Goal: Transaction & Acquisition: Purchase product/service

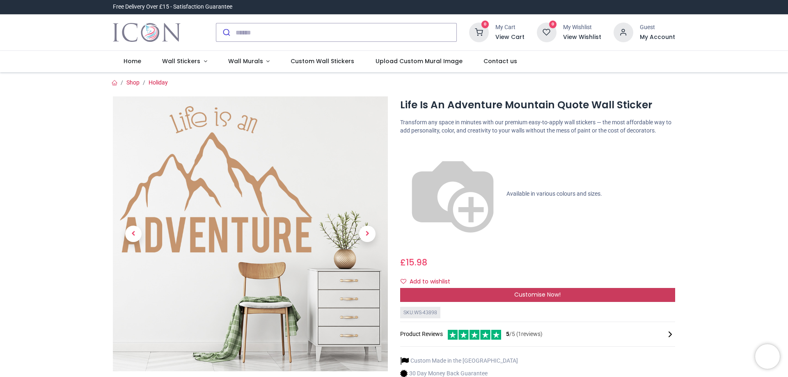
click at [544, 291] on span "Customise Now!" at bounding box center [537, 295] width 46 height 8
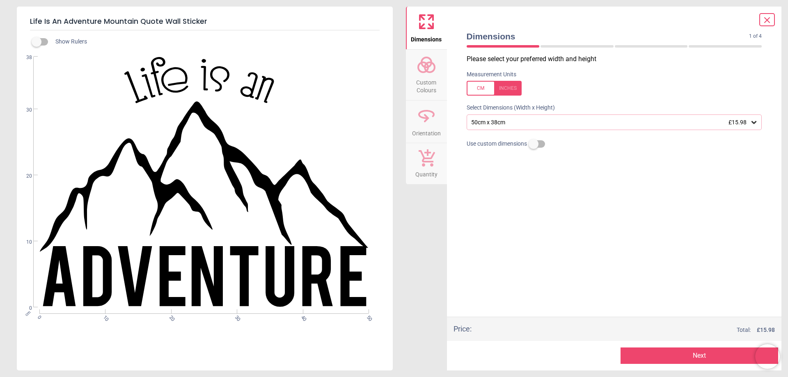
click at [186, 89] on div "WS-43898 Created with Snap null" at bounding box center [204, 182] width 374 height 251
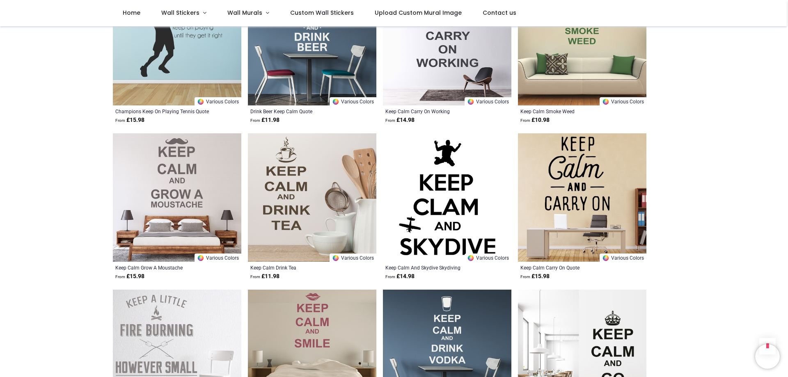
scroll to position [780, 0]
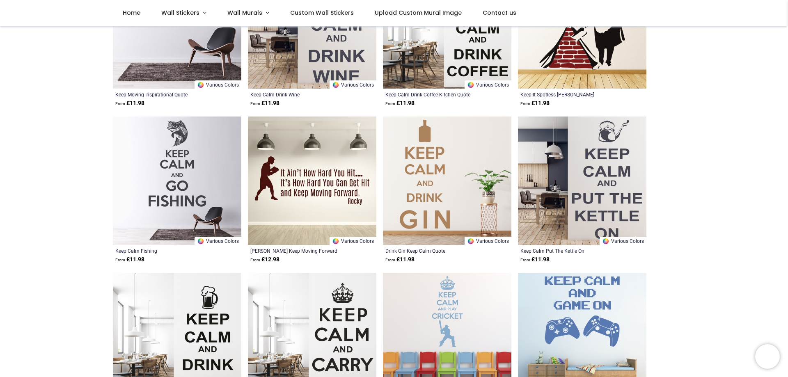
scroll to position [156, 0]
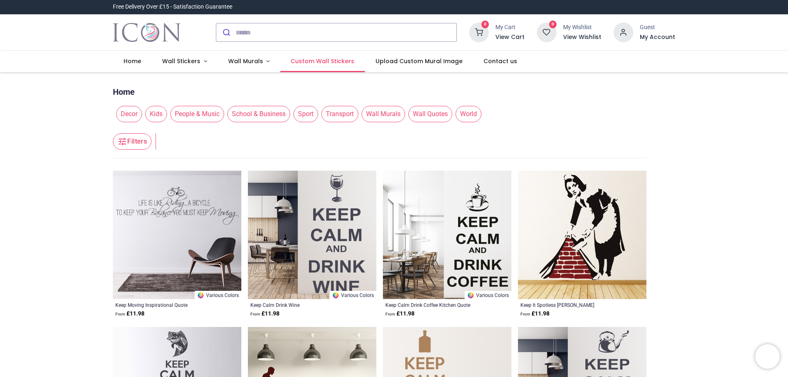
click at [317, 58] on span "Custom Wall Stickers" at bounding box center [323, 61] width 64 height 8
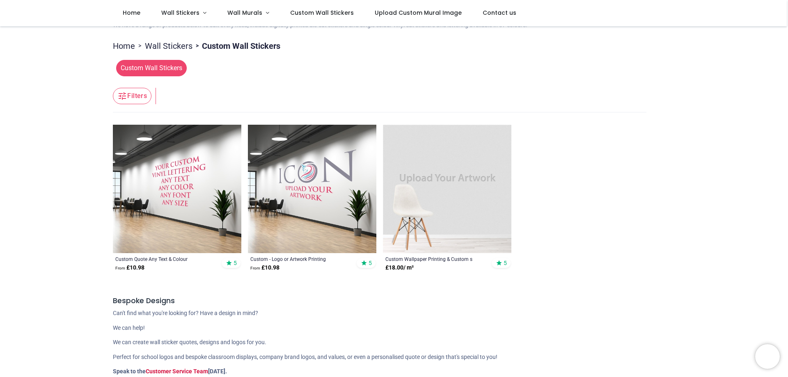
scroll to position [41, 0]
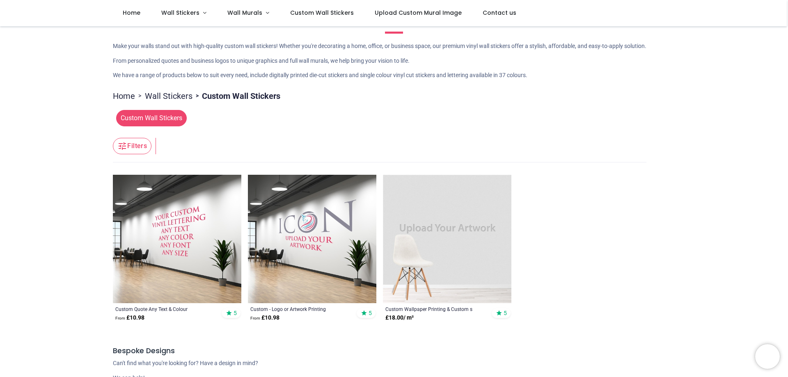
click at [470, 232] on img at bounding box center [447, 239] width 129 height 129
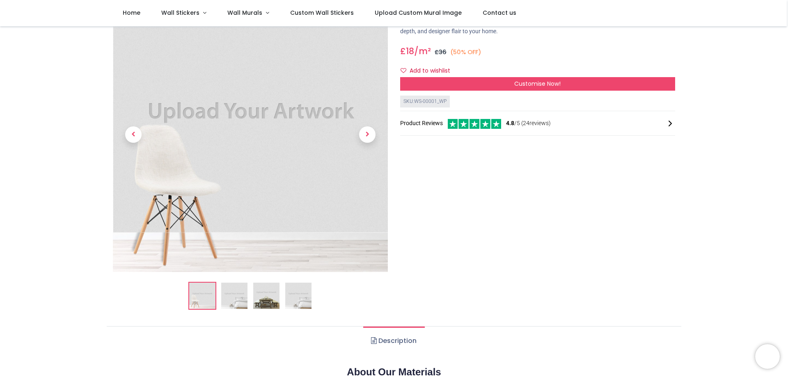
scroll to position [41, 0]
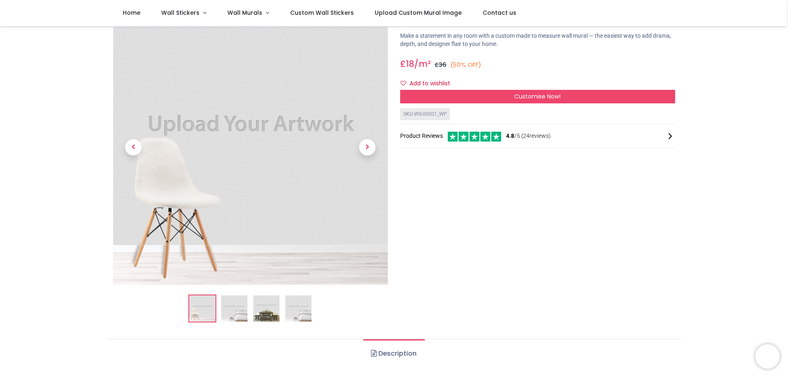
click at [228, 304] on img at bounding box center [234, 309] width 26 height 26
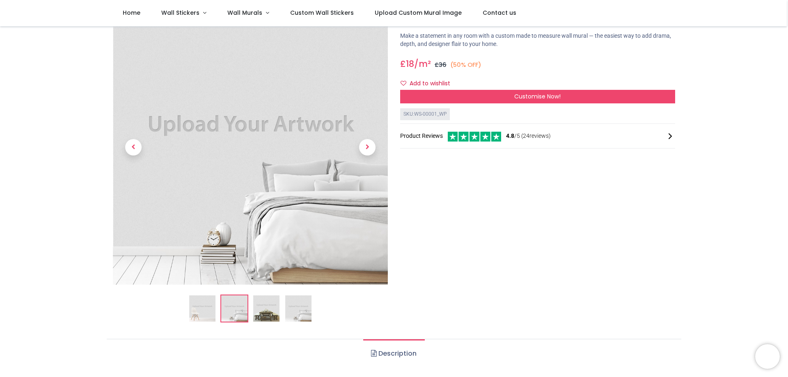
click at [271, 309] on img at bounding box center [266, 309] width 26 height 26
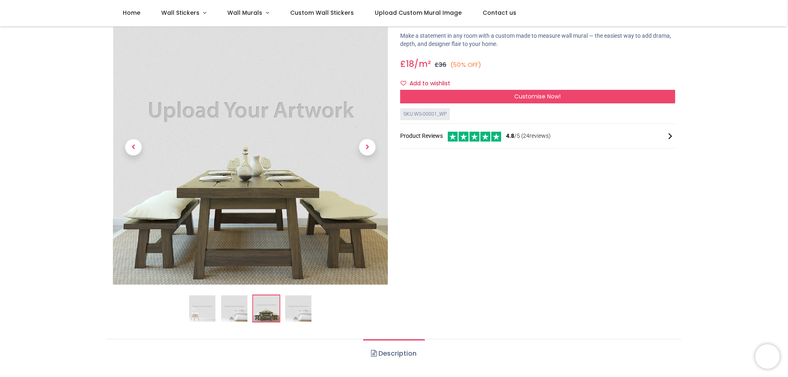
click at [298, 307] on img at bounding box center [298, 309] width 26 height 26
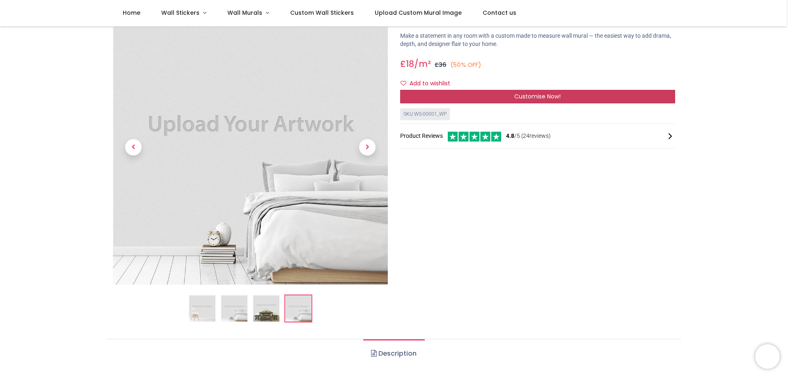
click at [523, 94] on span "Customise Now!" at bounding box center [537, 96] width 46 height 8
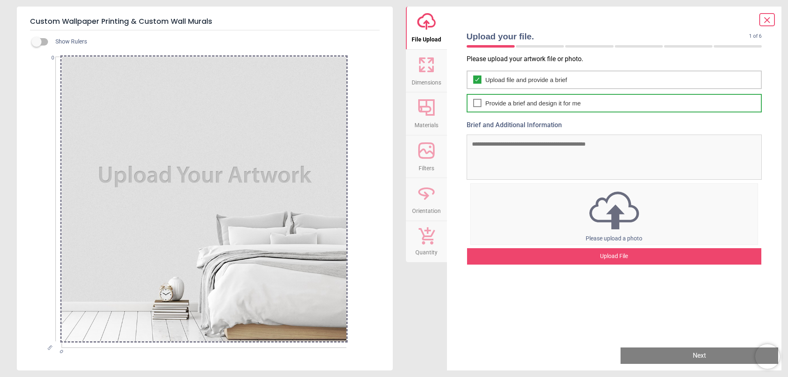
click at [528, 102] on span "Provide a brief and design it for me" at bounding box center [534, 103] width 96 height 9
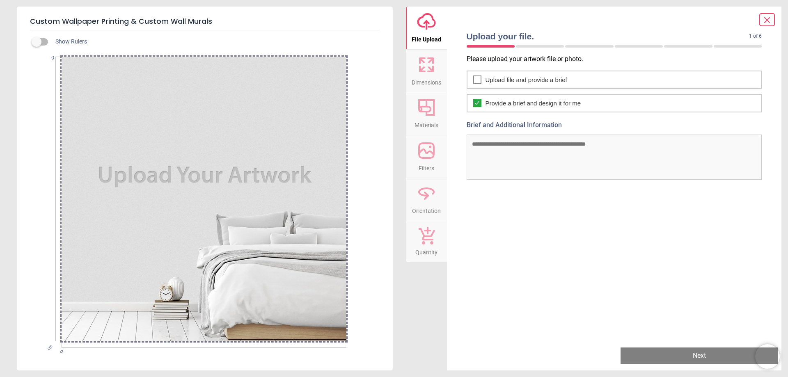
click at [528, 147] on textarea "Brief and Additional Information" at bounding box center [615, 157] width 296 height 45
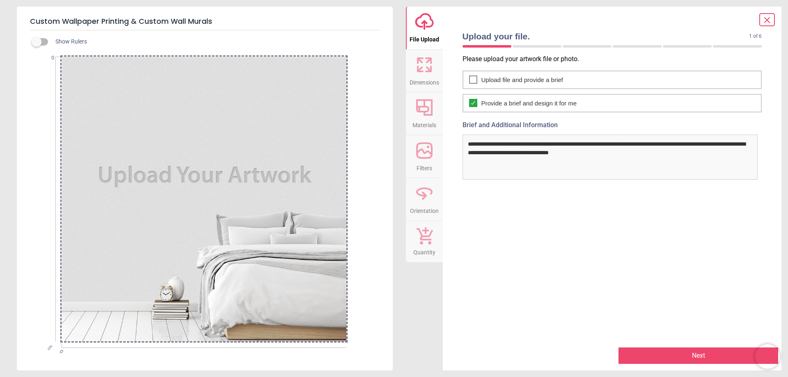
click at [547, 154] on textarea "**********" at bounding box center [611, 157] width 296 height 45
type textarea "**********"
click at [695, 355] on button "Next" at bounding box center [699, 356] width 160 height 16
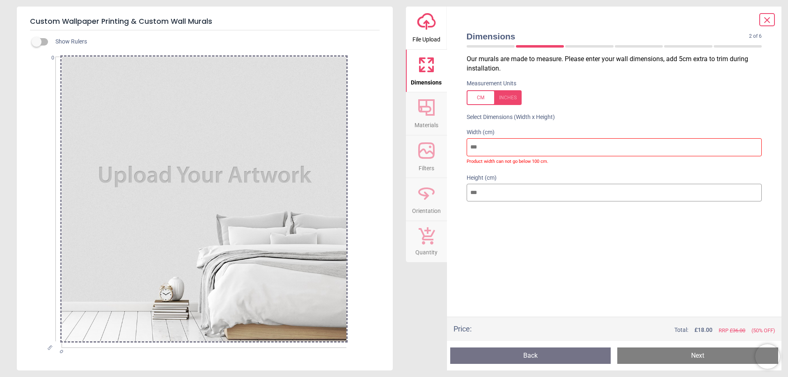
click at [476, 98] on div at bounding box center [494, 97] width 55 height 15
click at [513, 149] on input "number" at bounding box center [615, 147] width 296 height 18
click at [513, 149] on input "*" at bounding box center [615, 147] width 296 height 18
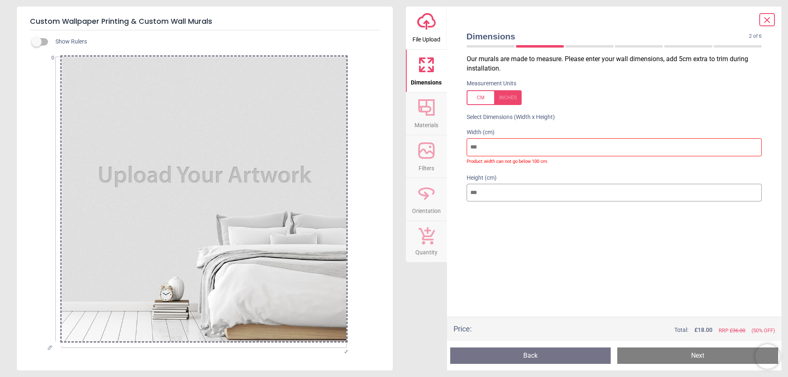
click at [505, 189] on input "number" at bounding box center [615, 193] width 296 height 18
click at [493, 147] on input "*" at bounding box center [615, 147] width 296 height 18
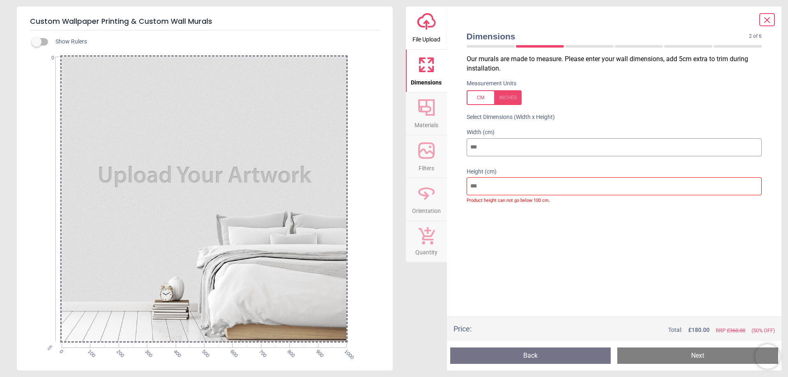
type input "****"
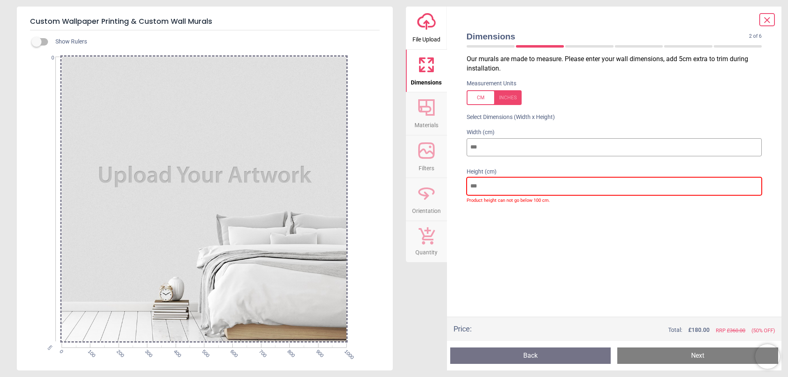
click at [503, 188] on input "number" at bounding box center [615, 186] width 296 height 18
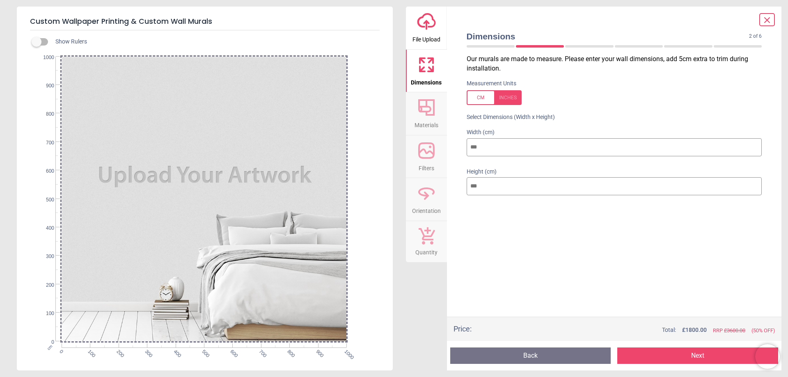
type input "****"
click at [499, 145] on input "****" at bounding box center [615, 147] width 296 height 18
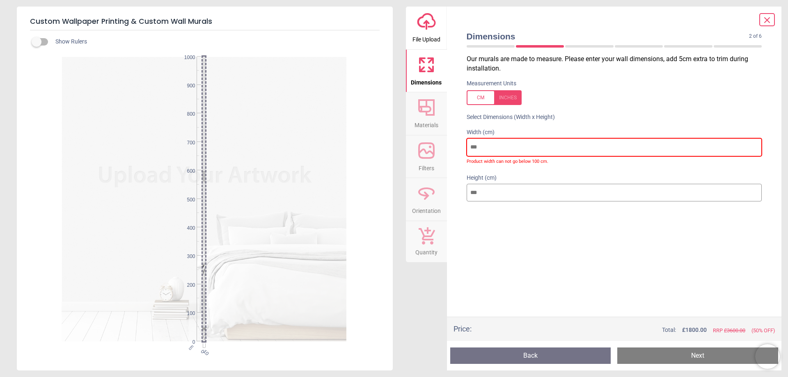
type input "*"
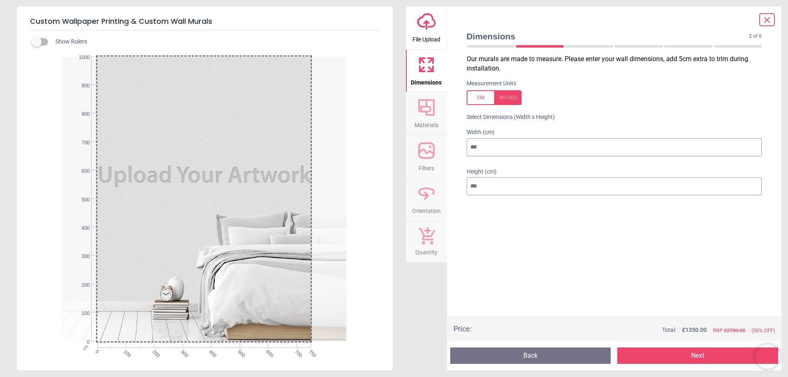
type input "***"
click at [503, 190] on input "****" at bounding box center [615, 186] width 296 height 18
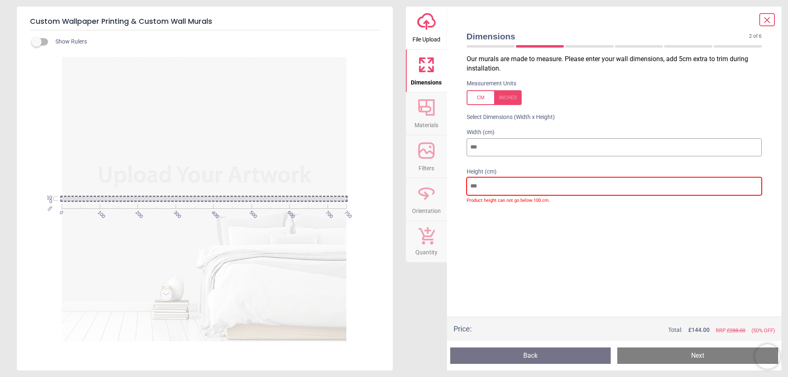
type input "*"
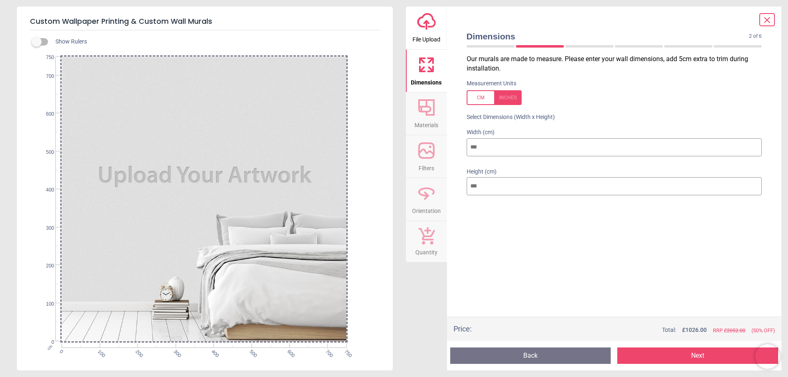
type input "***"
click at [698, 356] on button "Next" at bounding box center [697, 356] width 161 height 16
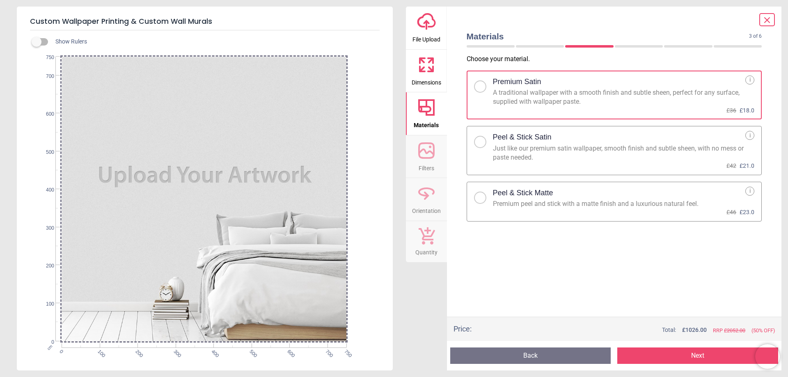
click at [592, 207] on div "Premium peel and stick with a matte finish and a luxurious natural feel." at bounding box center [619, 204] width 253 height 9
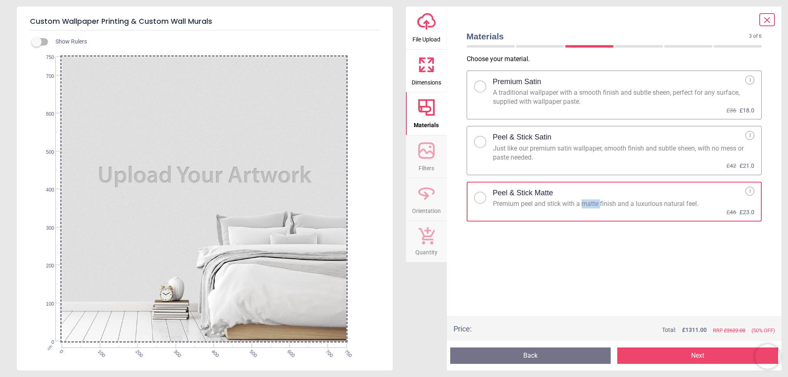
click at [700, 354] on button "Next" at bounding box center [697, 356] width 161 height 16
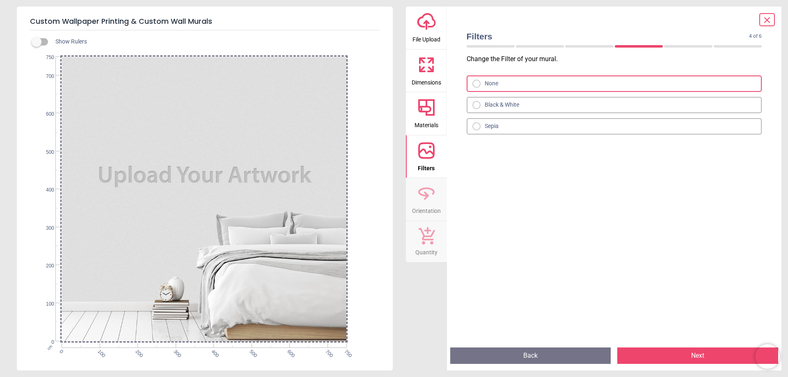
click at [689, 354] on button "Next" at bounding box center [697, 356] width 161 height 16
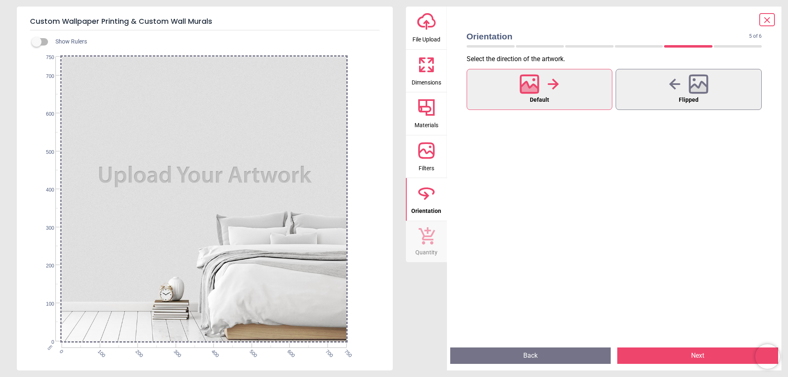
click at [701, 356] on button "Next" at bounding box center [697, 356] width 161 height 16
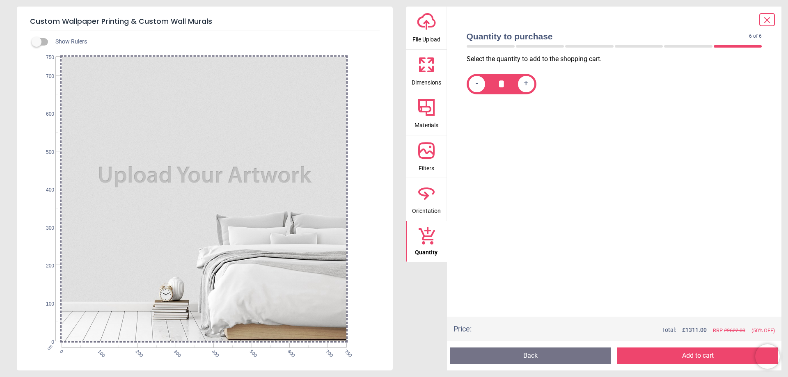
click at [692, 358] on button "Add to cart" at bounding box center [697, 356] width 161 height 16
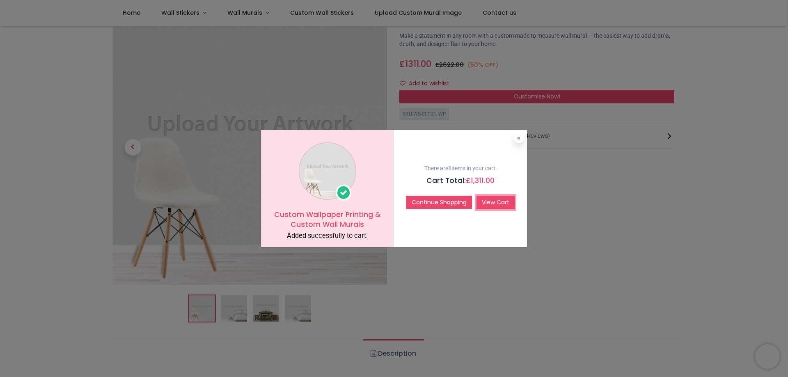
click at [508, 202] on link "View Cart" at bounding box center [496, 203] width 38 height 14
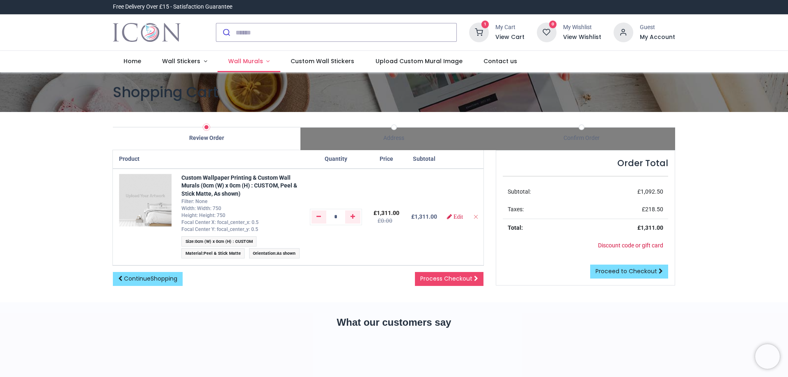
click at [264, 59] on link "Wall Murals" at bounding box center [249, 61] width 63 height 21
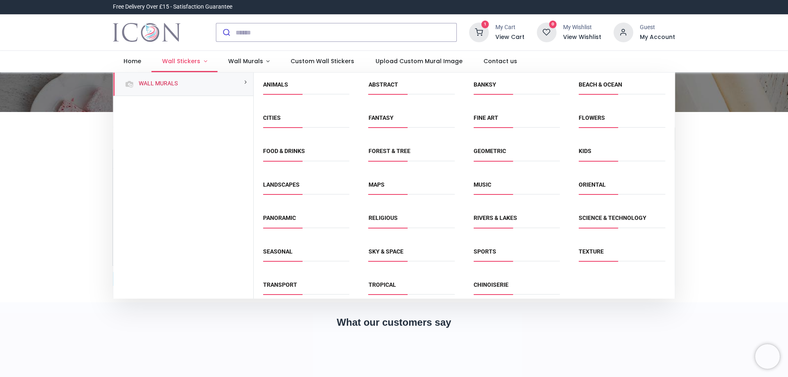
click at [205, 61] on link "Wall Stickers" at bounding box center [184, 61] width 66 height 21
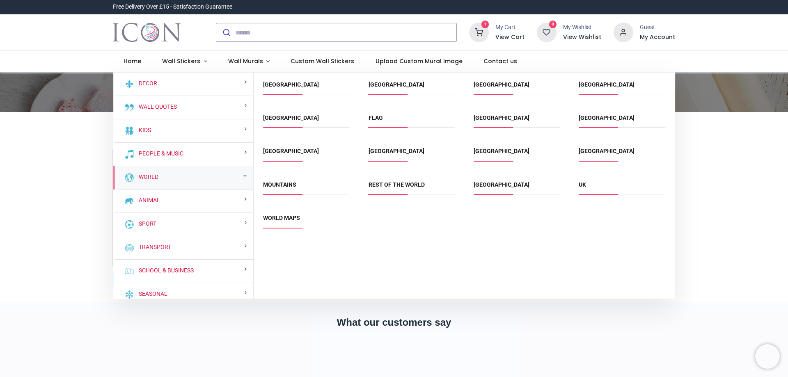
click at [584, 186] on link "UK" at bounding box center [582, 184] width 7 height 7
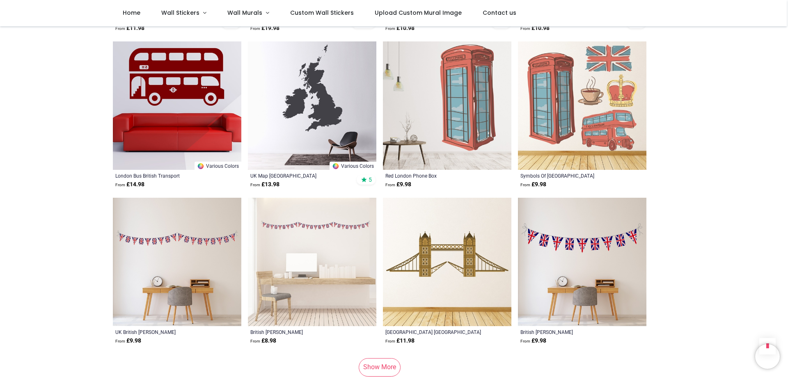
scroll to position [1108, 0]
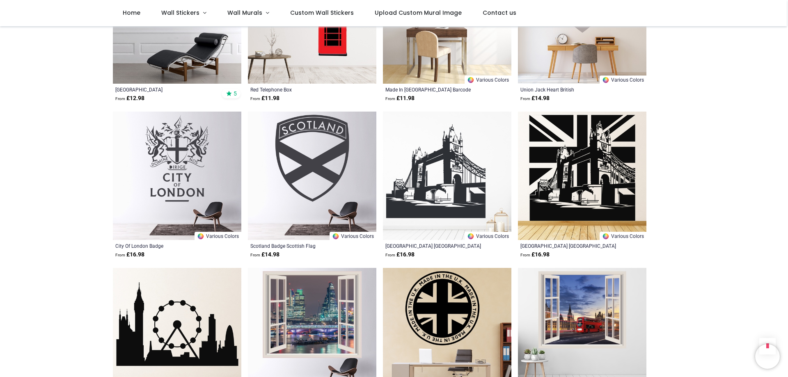
scroll to position [1806, 0]
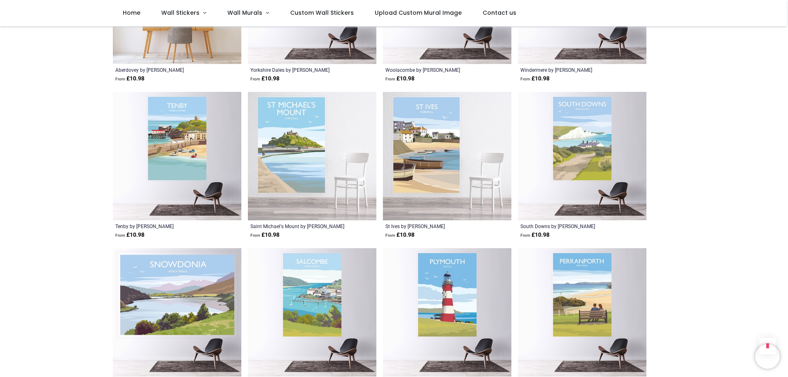
scroll to position [3079, 0]
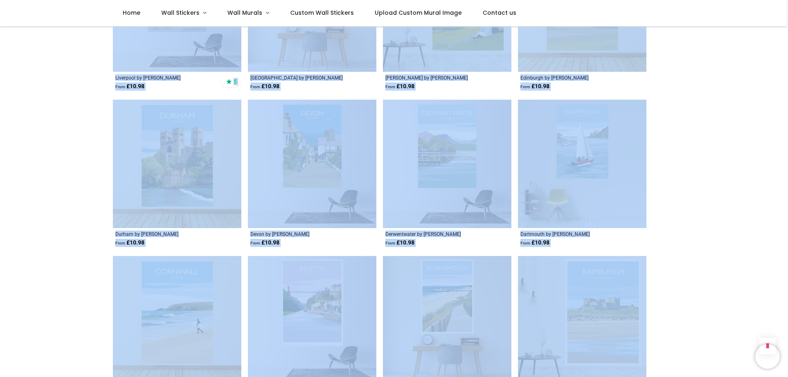
scroll to position [3613, 0]
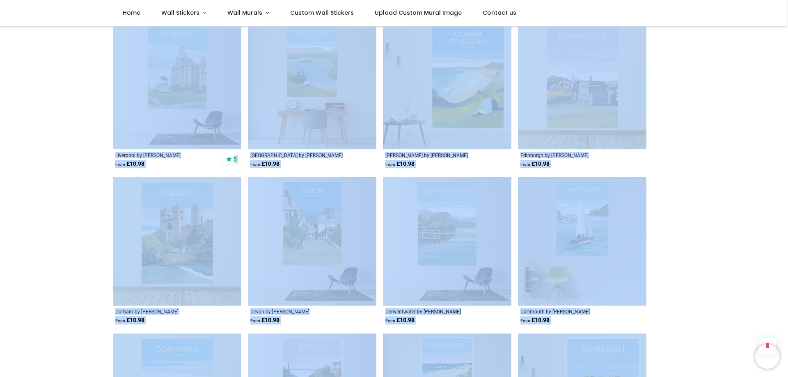
drag, startPoint x: 787, startPoint y: 310, endPoint x: 773, endPoint y: 1, distance: 309.4
click at [773, 1] on div "Login • Register Home Wall Stickers" at bounding box center [394, 188] width 788 height 377
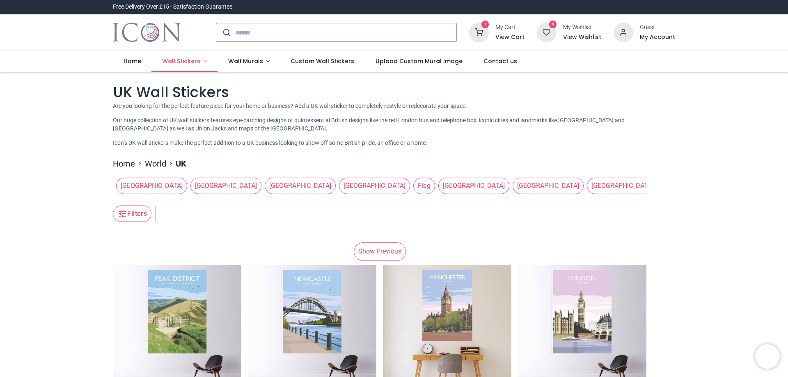
click at [202, 61] on link "Wall Stickers" at bounding box center [184, 61] width 66 height 21
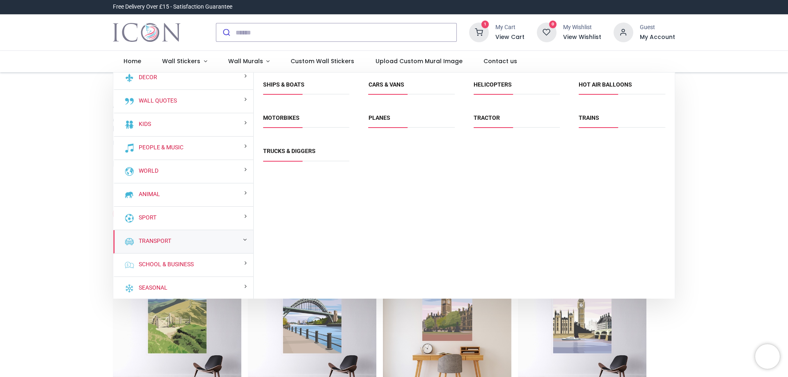
scroll to position [8, 0]
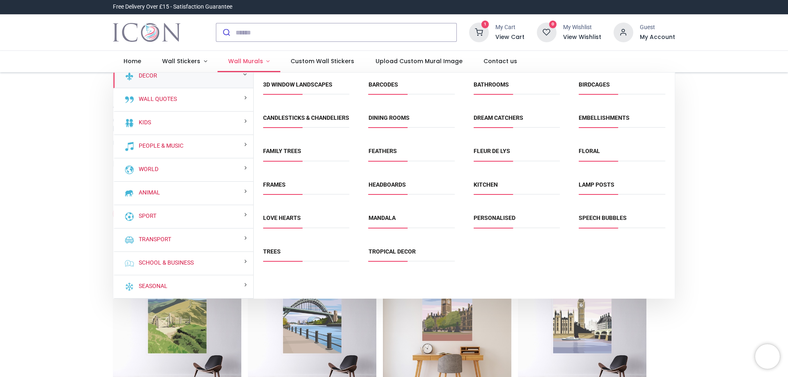
click at [264, 59] on link "Wall Murals" at bounding box center [249, 61] width 63 height 21
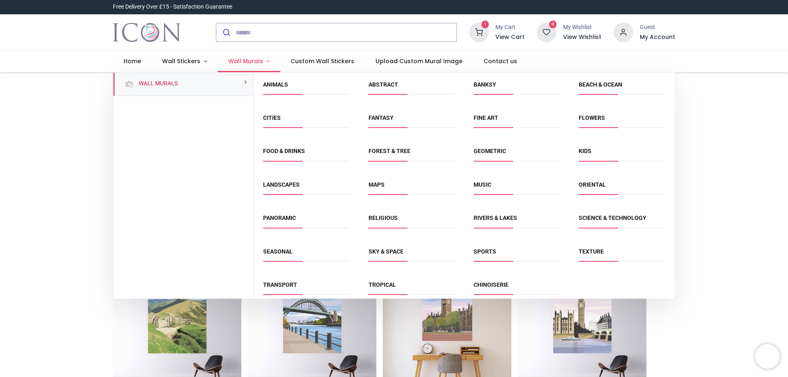
click at [264, 59] on link "Wall Murals" at bounding box center [249, 61] width 63 height 21
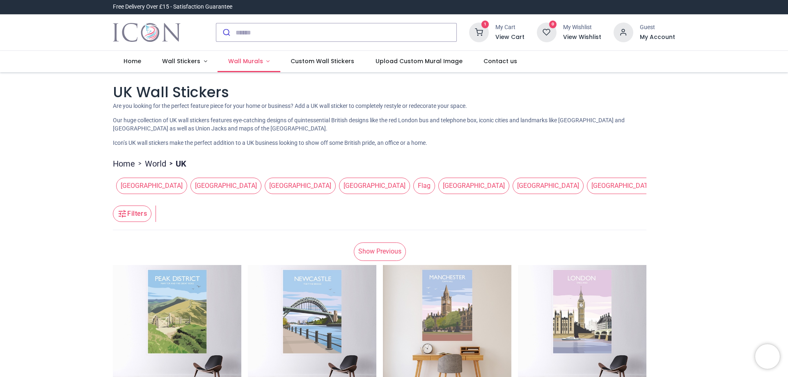
click at [264, 59] on link "Wall Murals" at bounding box center [249, 61] width 63 height 21
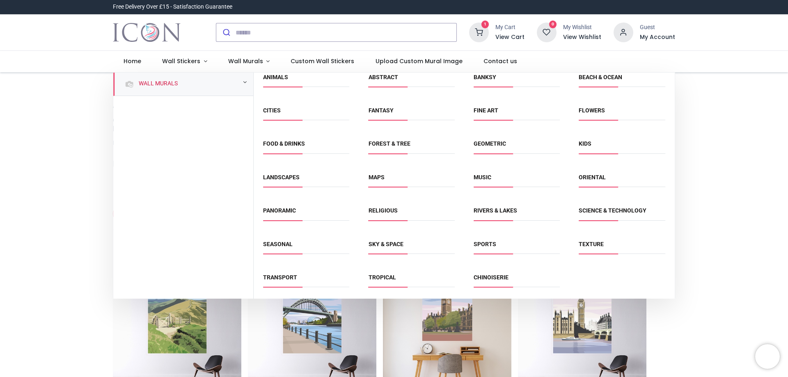
scroll to position [0, 0]
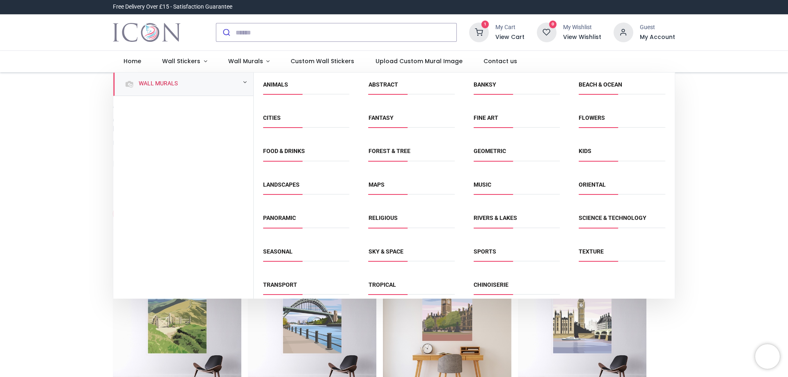
click at [509, 34] on h6 "View Cart" at bounding box center [510, 37] width 29 height 8
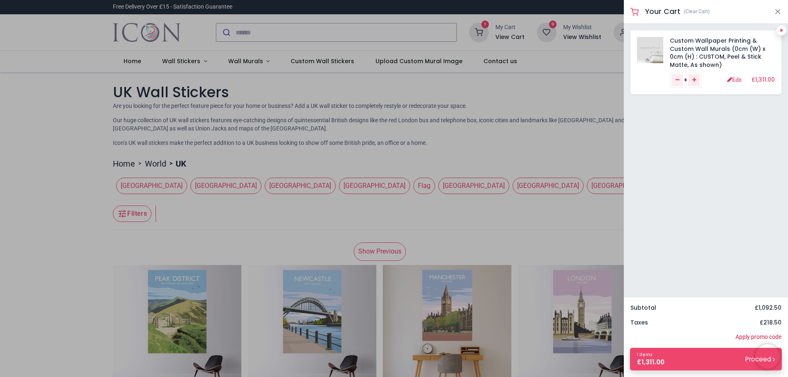
click at [785, 30] on link at bounding box center [782, 30] width 10 height 10
type input "*"
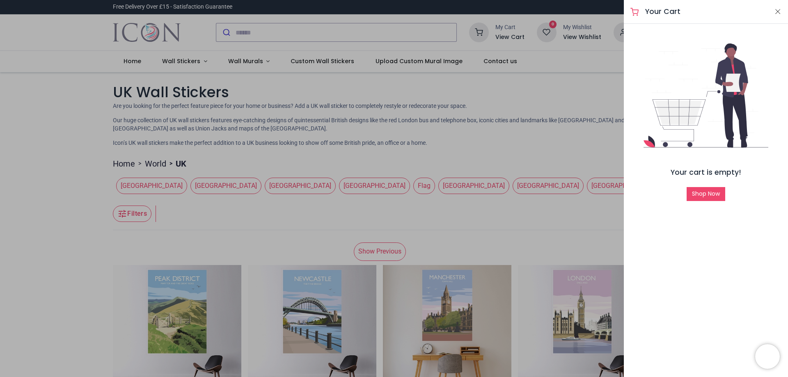
click at [539, 161] on div at bounding box center [394, 188] width 788 height 377
